Goal: Task Accomplishment & Management: Complete application form

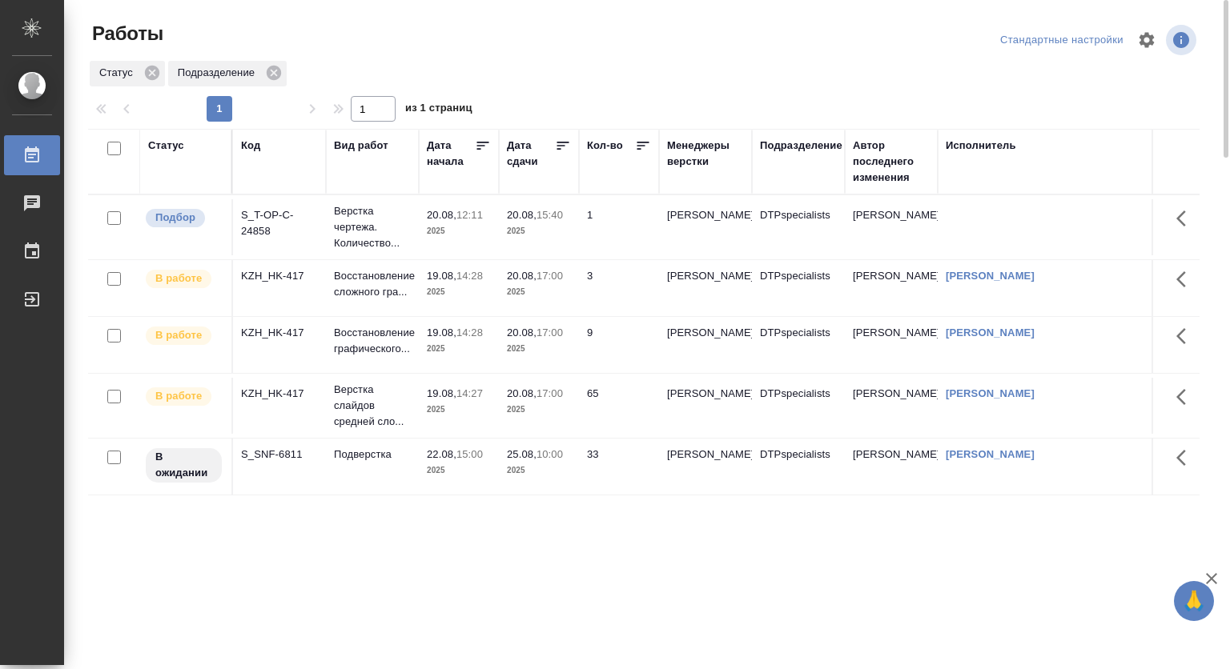
click at [445, 222] on span "20.08, 12:11" at bounding box center [459, 215] width 64 height 16
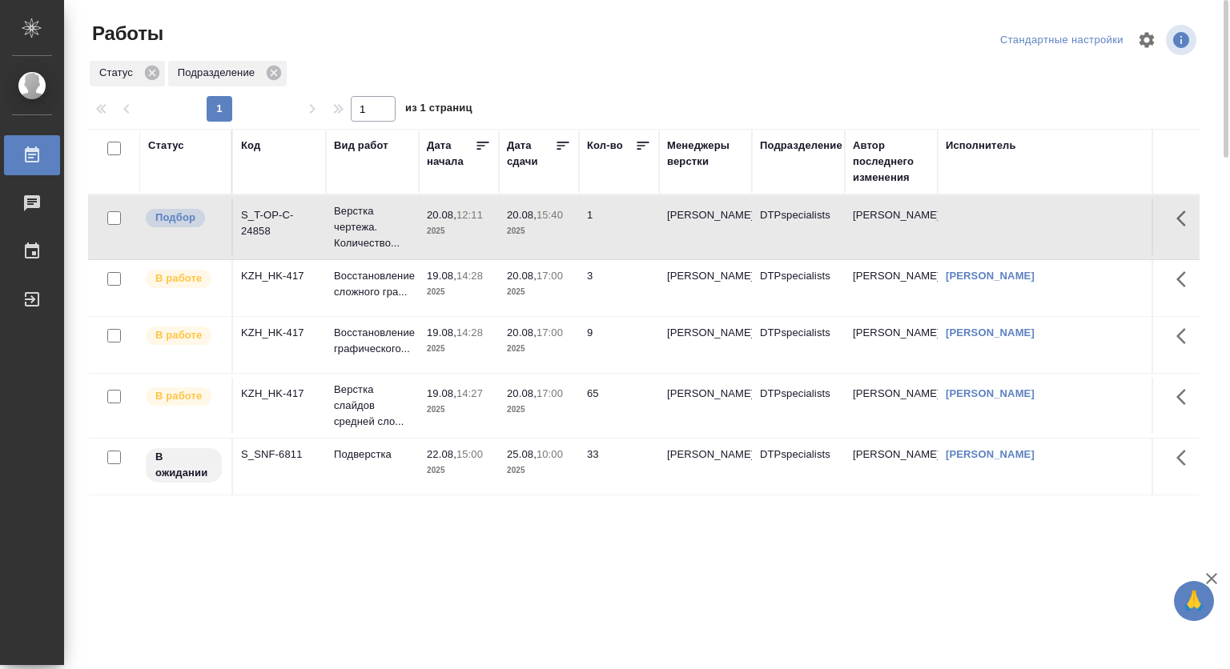
click at [445, 222] on span "20.08, 12:11" at bounding box center [459, 215] width 64 height 16
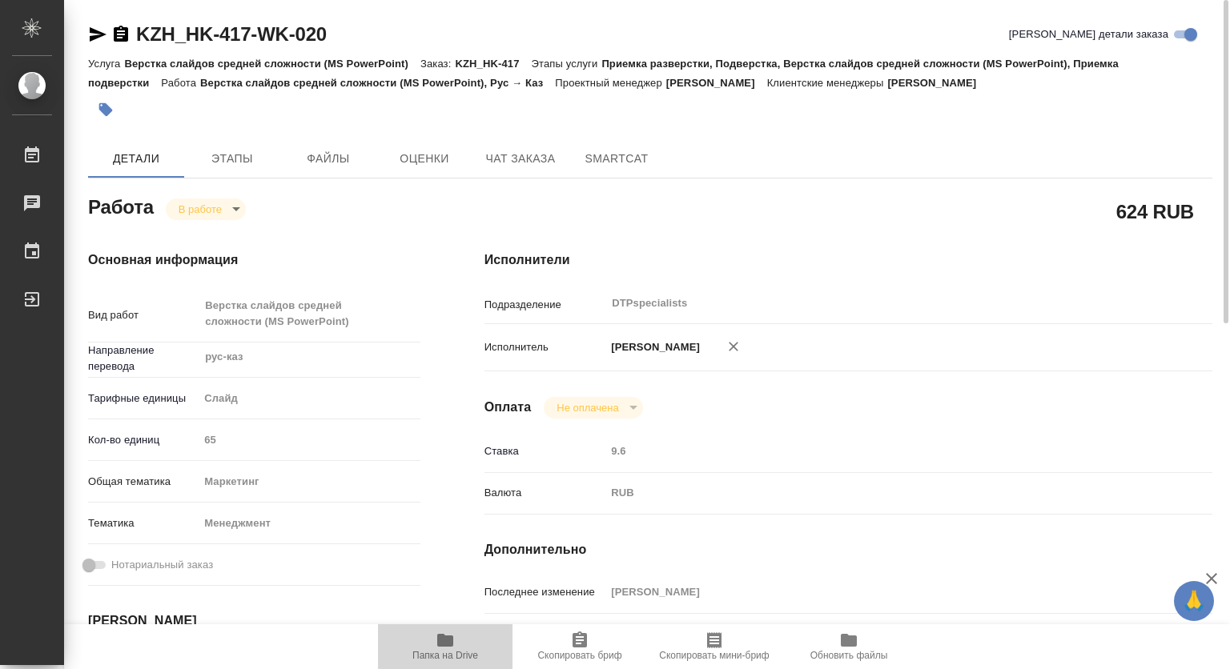
click at [444, 633] on icon "button" at bounding box center [444, 640] width 19 height 19
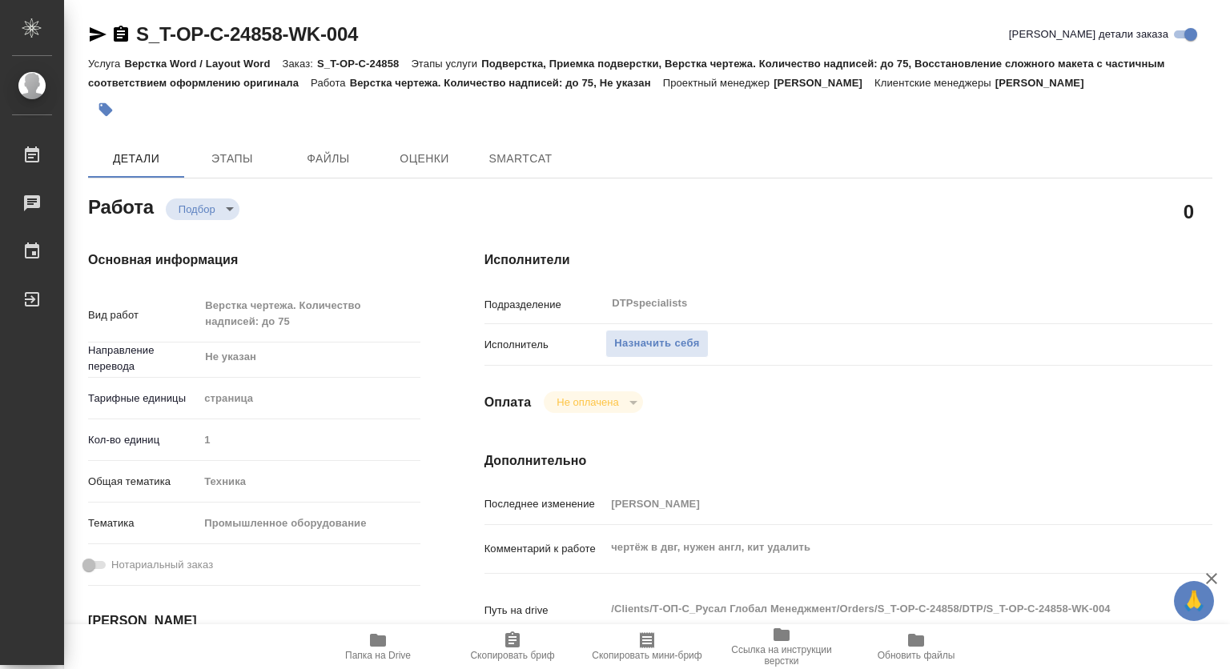
type textarea "x"
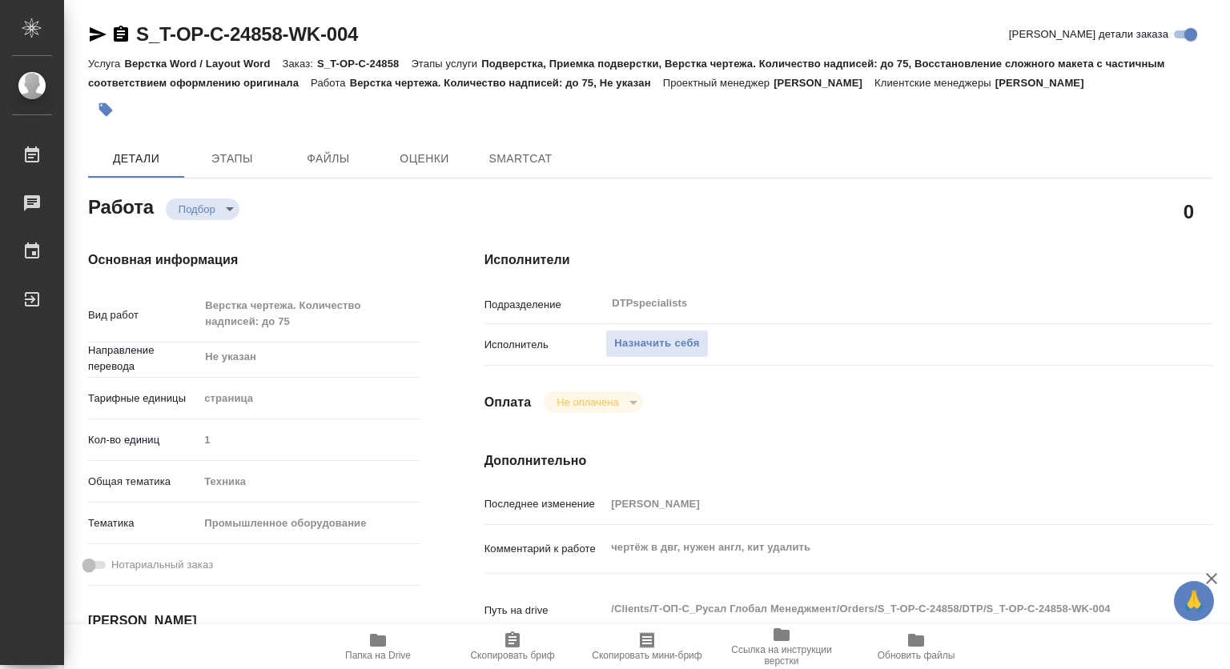
type textarea "x"
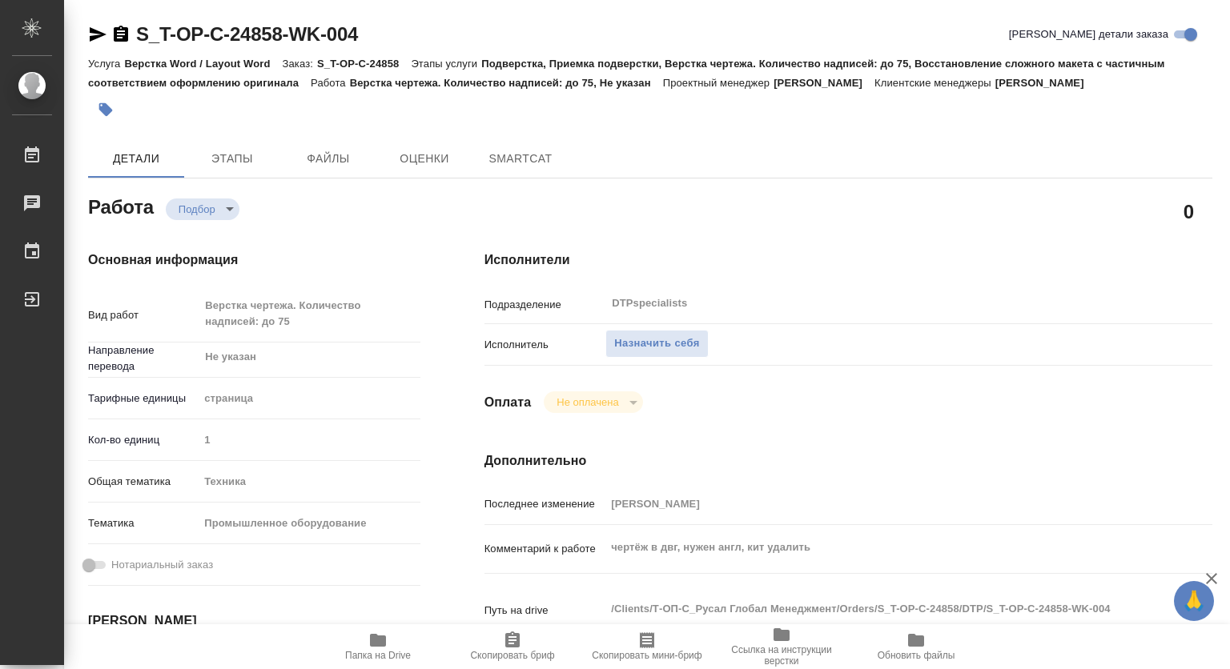
type textarea "x"
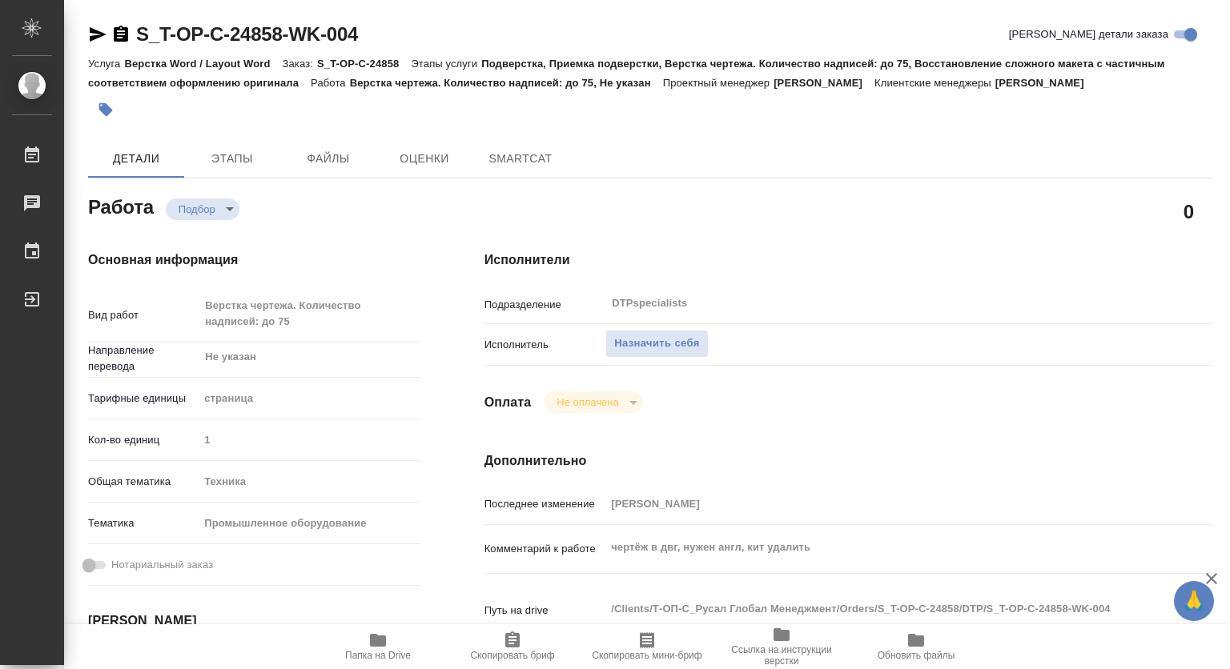
type textarea "x"
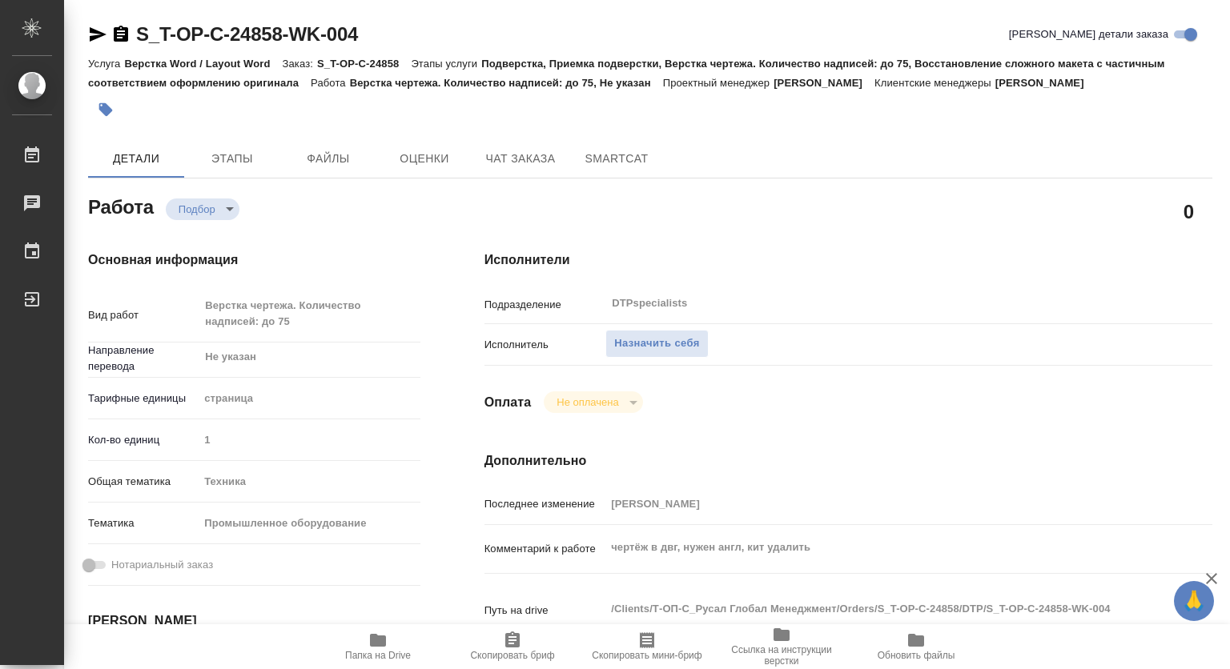
type textarea "x"
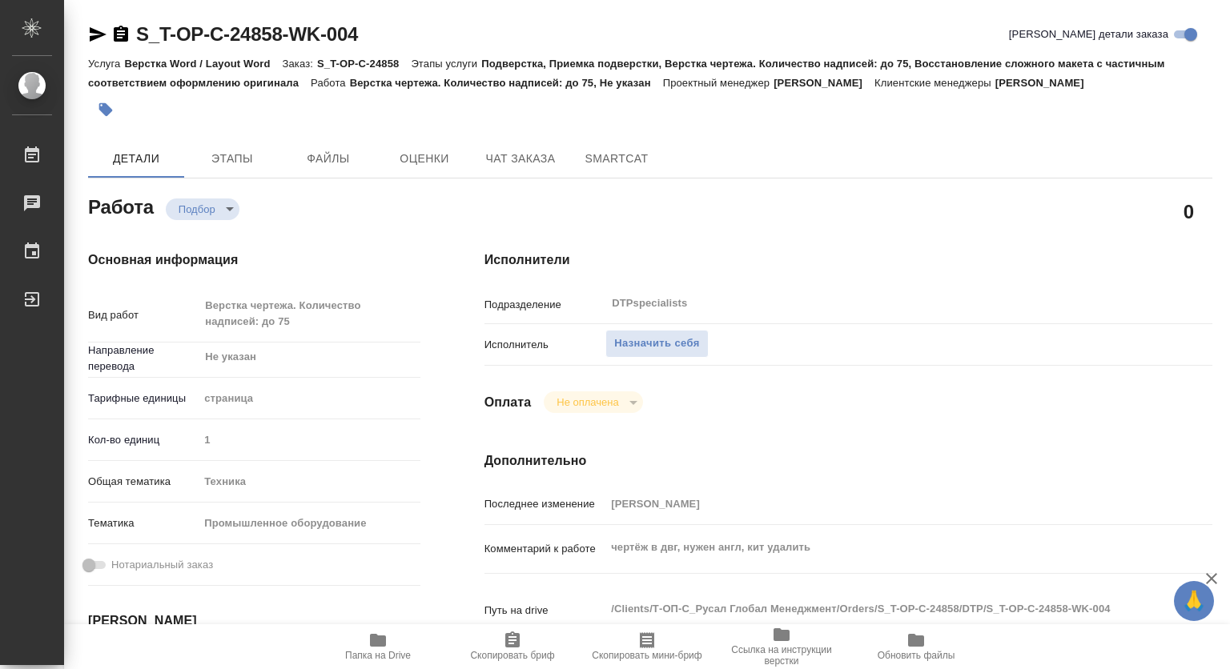
type textarea "x"
